Goal: Task Accomplishment & Management: Manage account settings

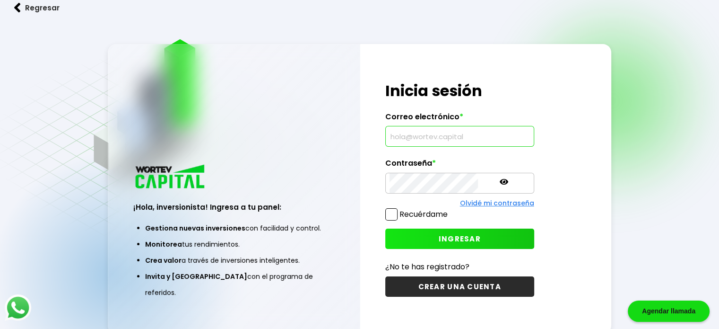
click at [410, 126] on div "Correo electrónico *" at bounding box center [459, 129] width 149 height 35
type input "[EMAIL_ADDRESS][DOMAIN_NAME]"
click at [446, 234] on span "INGRESAR" at bounding box center [460, 238] width 42 height 10
click at [500, 181] on icon at bounding box center [504, 182] width 9 height 6
click at [450, 239] on span "INGRESAR" at bounding box center [460, 238] width 42 height 10
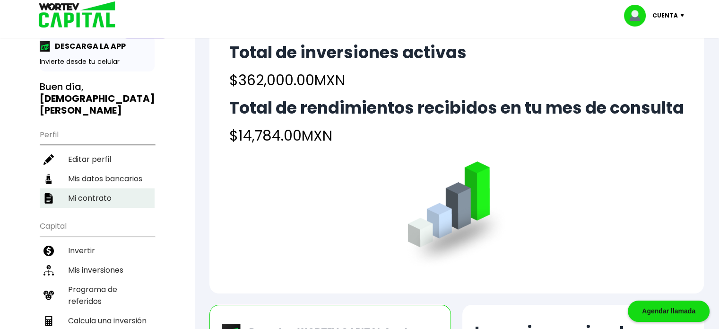
scroll to position [47, 0]
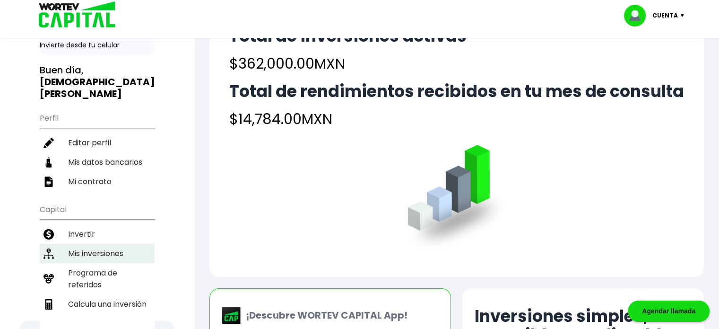
click at [96, 243] on li "Mis inversiones" at bounding box center [97, 252] width 115 height 19
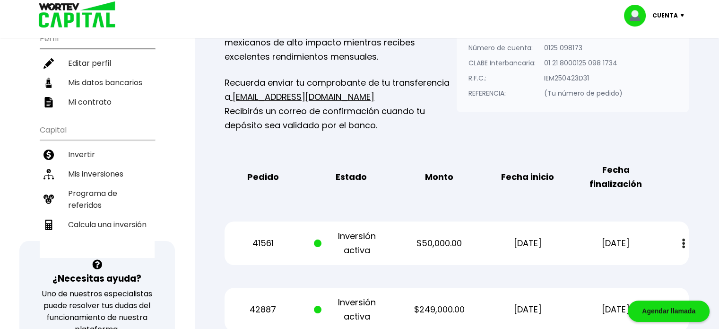
scroll to position [95, 0]
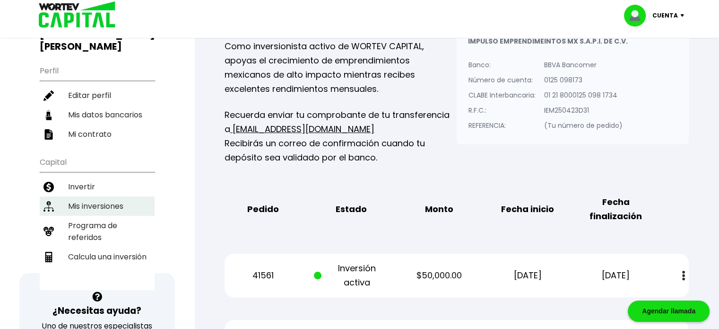
click at [94, 196] on li "Mis inversiones" at bounding box center [97, 205] width 115 height 19
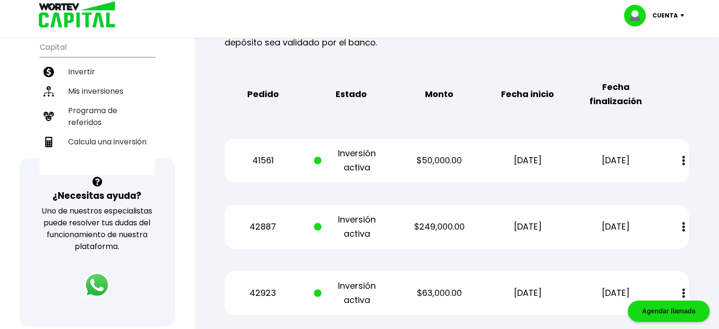
scroll to position [189, 0]
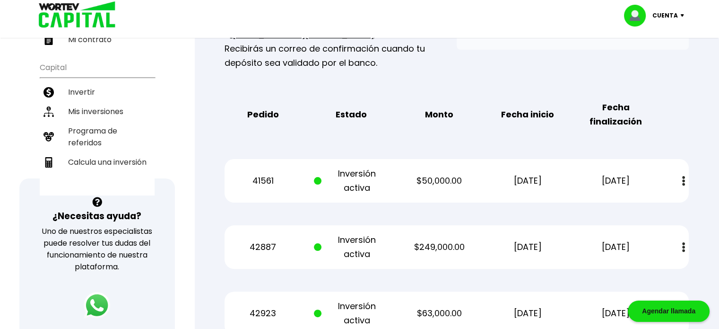
click at [675, 72] on div "Mis inversiones Como inversionista activo de WORTEV CAPITAL, apoyas el crecimie…" at bounding box center [456, 124] width 494 height 451
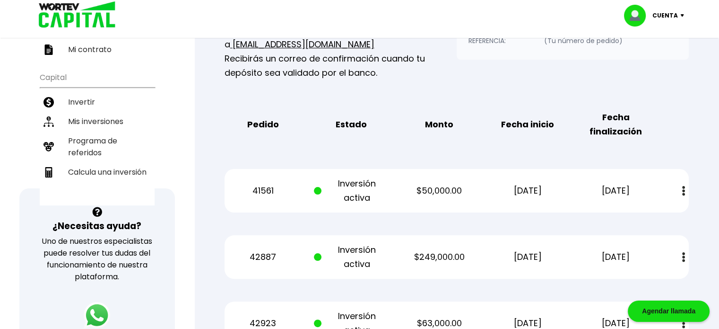
scroll to position [142, 0]
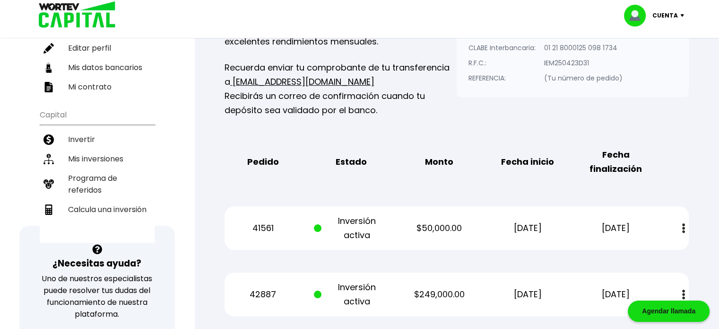
click at [685, 223] on button at bounding box center [683, 228] width 13 height 20
click at [684, 186] on div "Mis inversiones Como inversionista activo de WORTEV CAPITAL, apoyas el crecimie…" at bounding box center [456, 171] width 494 height 451
click at [666, 193] on div "Mis inversiones Como inversionista activo de WORTEV CAPITAL, apoyas el crecimie…" at bounding box center [456, 171] width 494 height 451
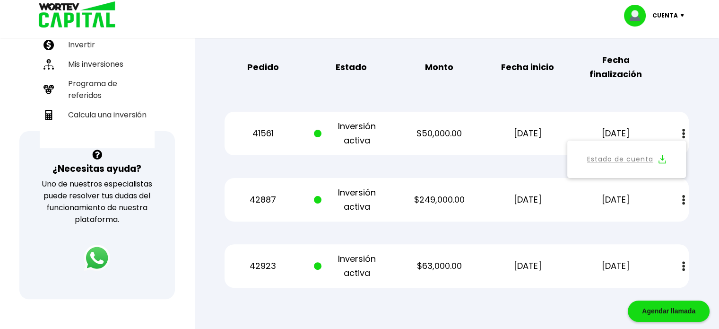
scroll to position [236, 0]
click at [510, 222] on div "Mis inversiones Como inversionista activo de WORTEV CAPITAL, apoyas el crecimie…" at bounding box center [456, 77] width 494 height 451
click at [709, 217] on div "Regresar Mis inversiones Como inversionista activo de WORTEV CAPITAL, apoyas el…" at bounding box center [456, 61] width 525 height 514
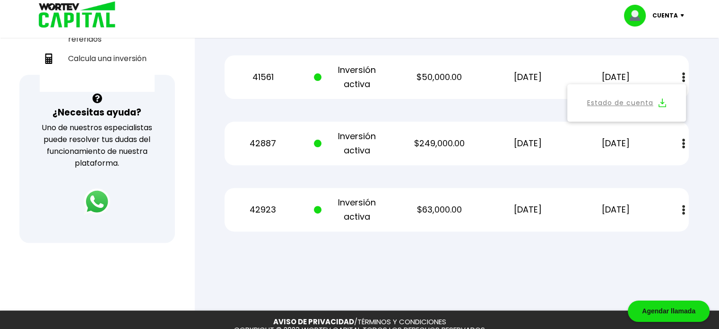
scroll to position [154, 0]
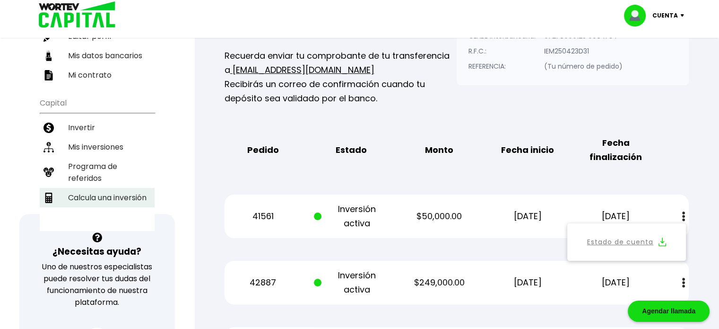
click at [123, 188] on li "Calcula una inversión" at bounding box center [97, 197] width 115 height 19
select select "1"
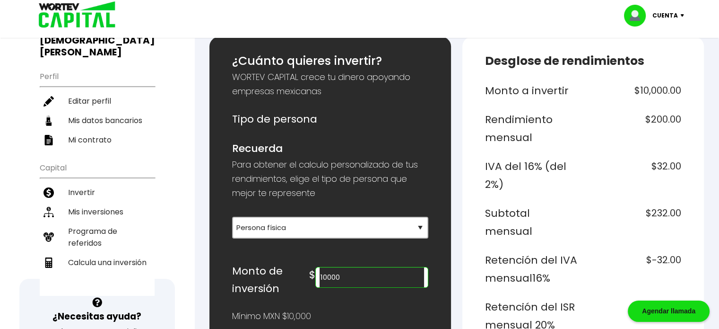
scroll to position [95, 0]
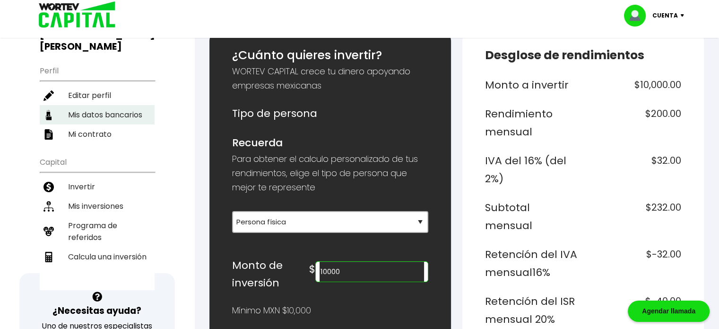
click at [111, 105] on li "Mis datos bancarios" at bounding box center [97, 114] width 115 height 19
click at [111, 105] on div "¡Ya disponible! DESCARGA LA APP Invierte desde tu celular Buen día, [DEMOGRAPHI…" at bounding box center [97, 131] width 115 height 318
select select "Santander"
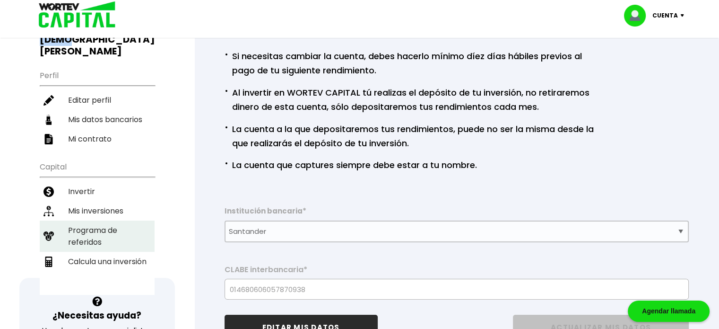
scroll to position [47, 0]
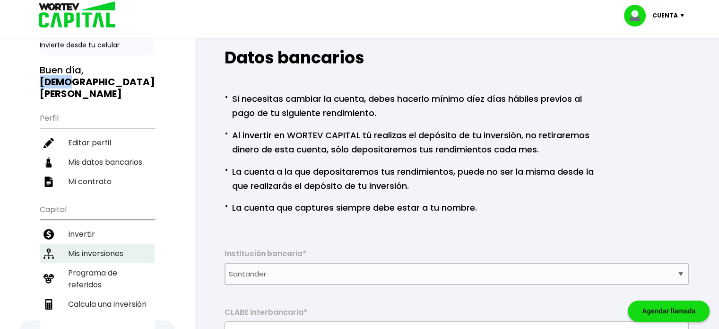
click at [116, 243] on li "Mis inversiones" at bounding box center [97, 252] width 115 height 19
click at [116, 241] on div "¡Ya disponible! DESCARGA LA APP Invierte desde tu celular Buen día, [DEMOGRAPHI…" at bounding box center [359, 258] width 719 height 593
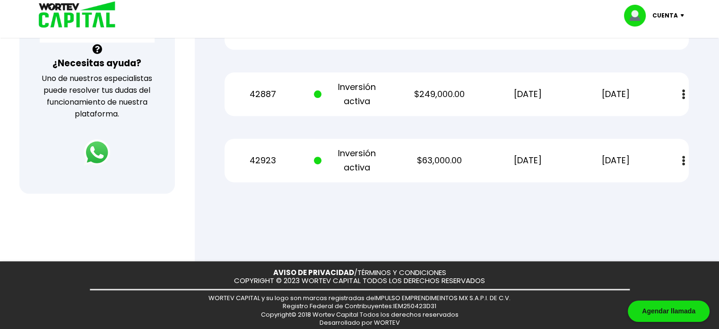
scroll to position [343, 0]
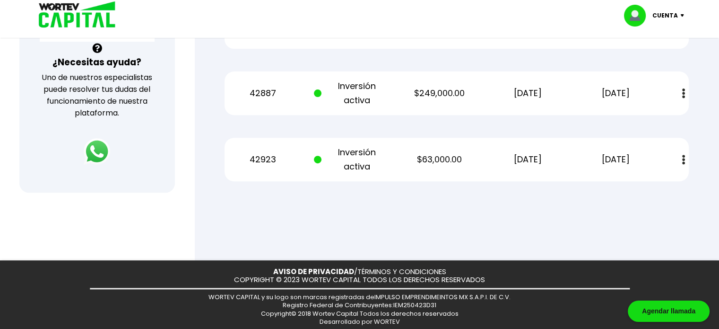
click at [318, 92] on span at bounding box center [318, 93] width 8 height 8
click at [260, 92] on p "42887" at bounding box center [262, 93] width 74 height 14
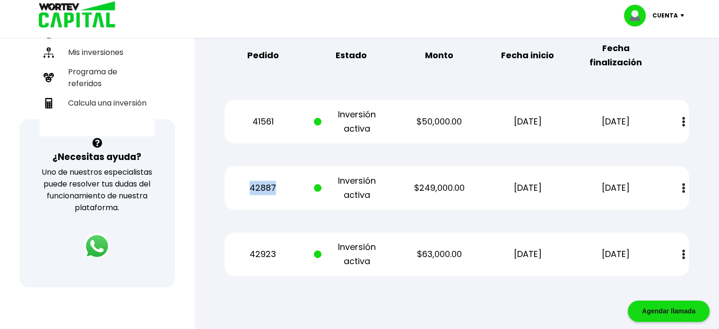
scroll to position [201, 0]
